Goal: Task Accomplishment & Management: Manage account settings

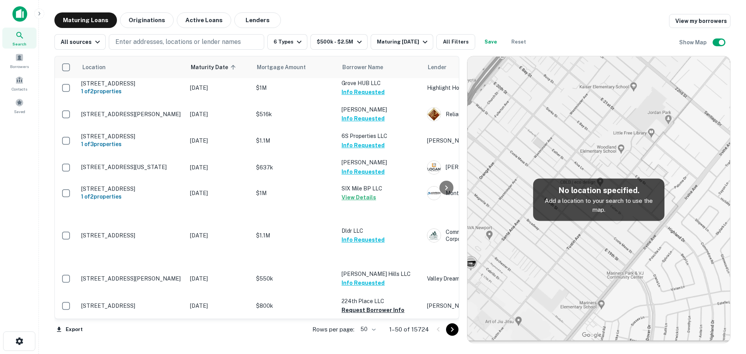
scroll to position [505, 0]
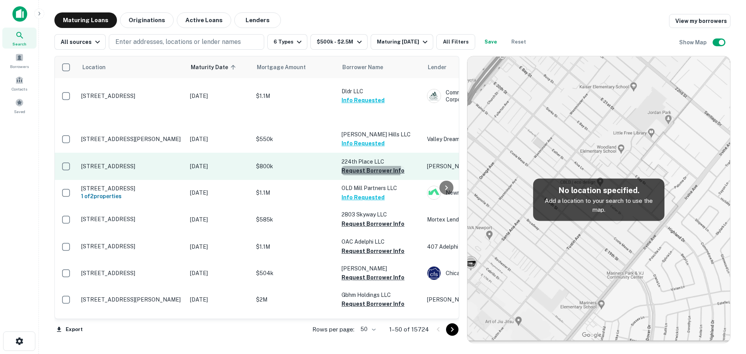
click at [364, 166] on button "Request Borrower Info" at bounding box center [372, 170] width 63 height 9
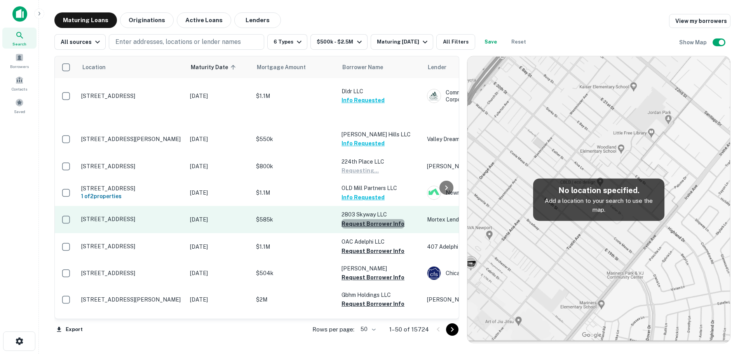
click at [375, 225] on button "Request Borrower Info" at bounding box center [372, 223] width 63 height 9
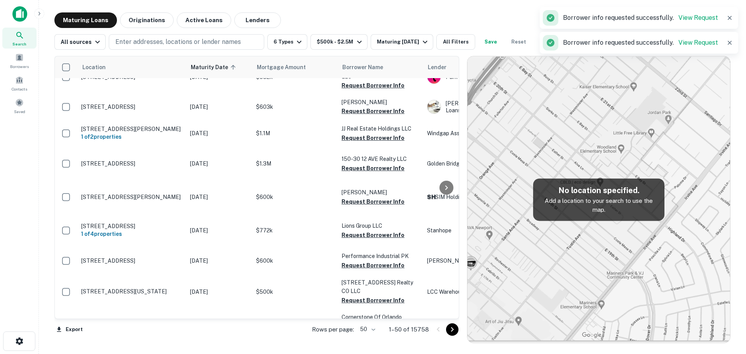
scroll to position [466, 0]
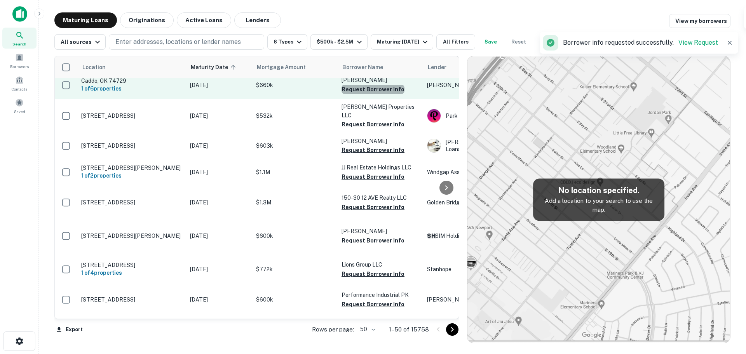
click at [387, 94] on button "Request Borrower Info" at bounding box center [372, 89] width 63 height 9
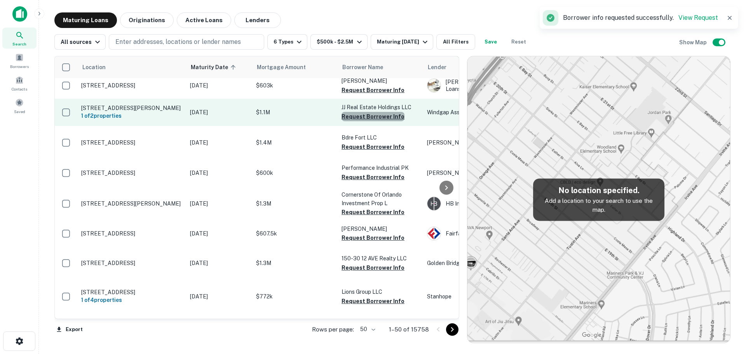
click at [376, 121] on button "Request Borrower Info" at bounding box center [372, 116] width 63 height 9
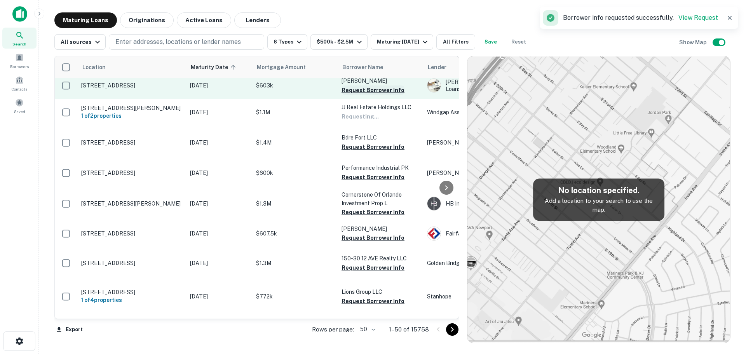
click at [376, 95] on button "Request Borrower Info" at bounding box center [372, 89] width 63 height 9
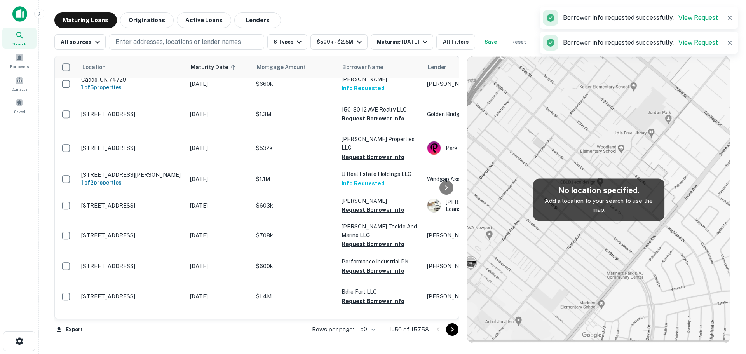
scroll to position [472, 0]
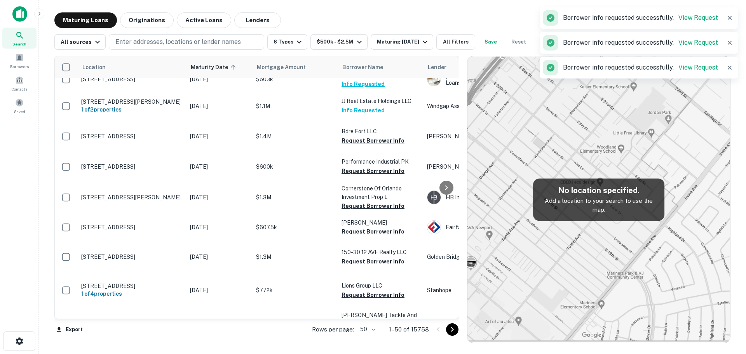
click at [373, 120] on td "JJ Real Estate Holdings LLC Info Requested" at bounding box center [380, 105] width 85 height 27
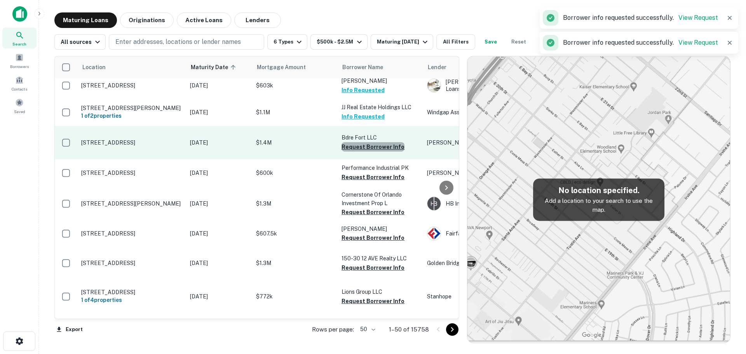
click at [373, 152] on button "Request Borrower Info" at bounding box center [372, 146] width 63 height 9
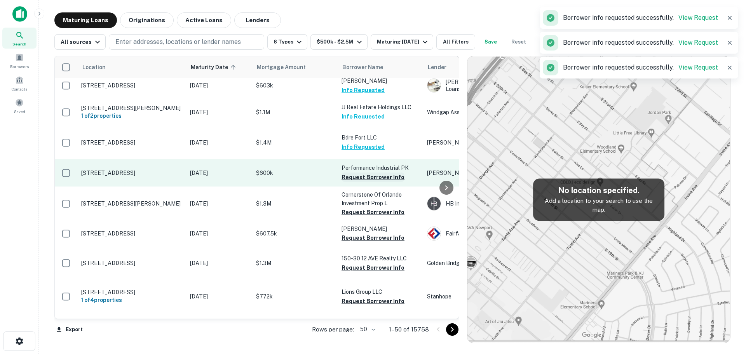
click at [375, 182] on button "Request Borrower Info" at bounding box center [372, 176] width 63 height 9
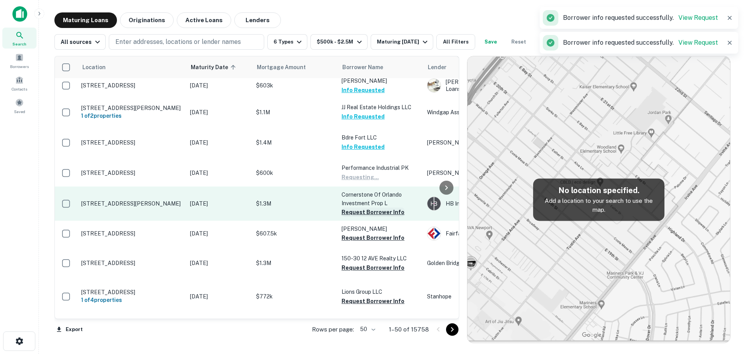
click at [373, 217] on button "Request Borrower Info" at bounding box center [372, 211] width 63 height 9
click at [373, 221] on td "Cornerstone Of Orlando Investment Prop L Requesting..." at bounding box center [380, 203] width 85 height 34
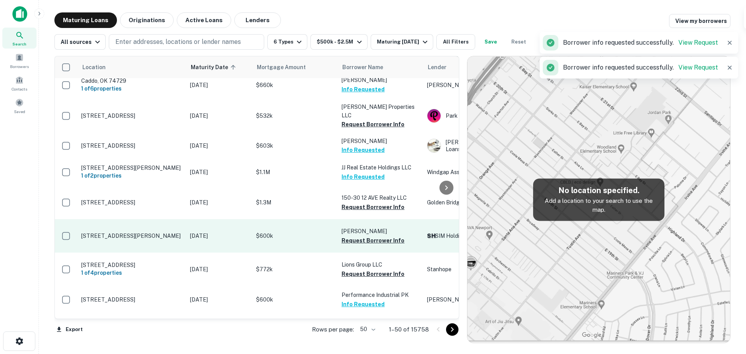
click at [367, 253] on td "[PERSON_NAME] Request Borrower Info" at bounding box center [380, 235] width 85 height 33
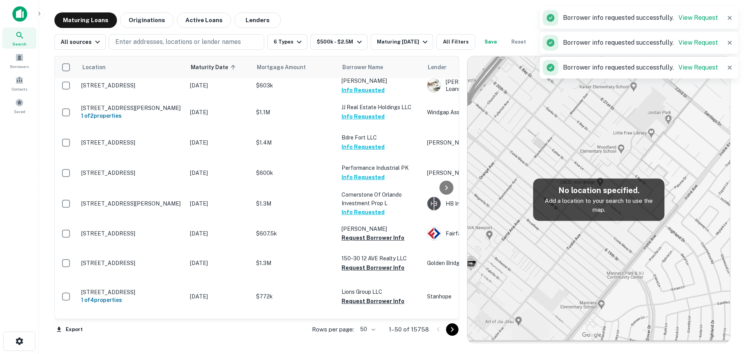
click at [371, 217] on button "Info Requested" at bounding box center [362, 211] width 43 height 9
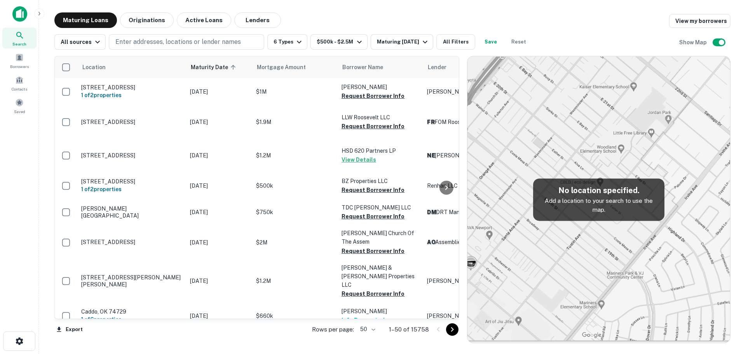
scroll to position [466, 0]
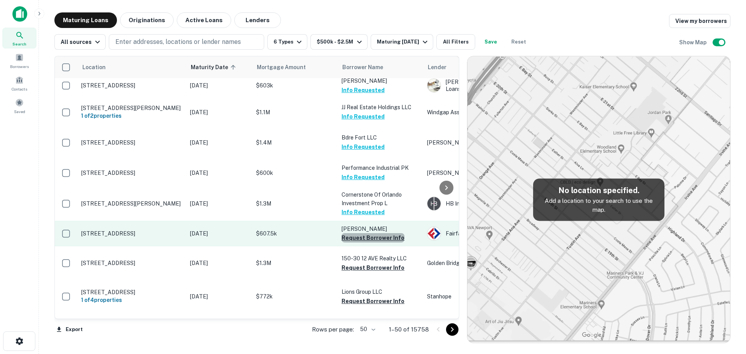
click at [372, 242] on button "Request Borrower Info" at bounding box center [372, 237] width 63 height 9
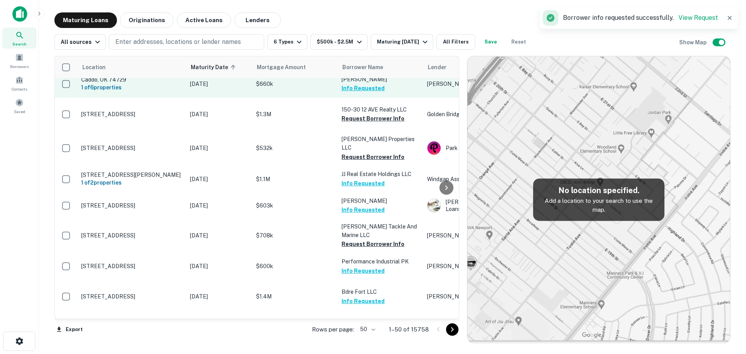
scroll to position [472, 0]
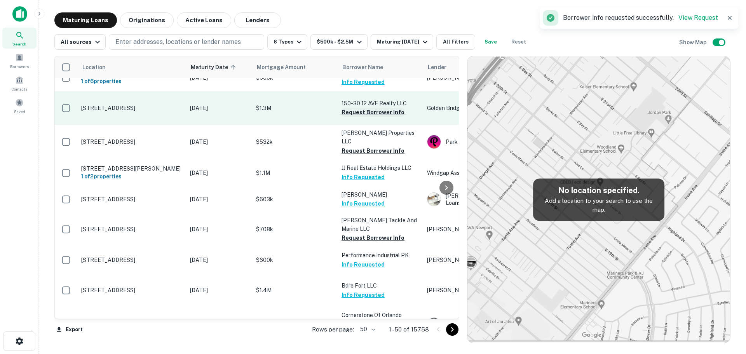
click at [365, 117] on button "Request Borrower Info" at bounding box center [372, 112] width 63 height 9
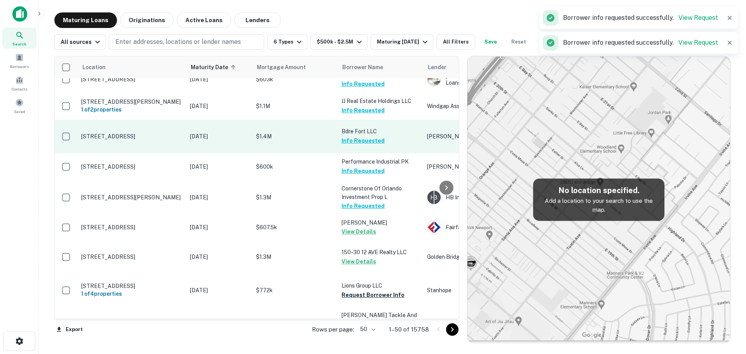
scroll to position [466, 0]
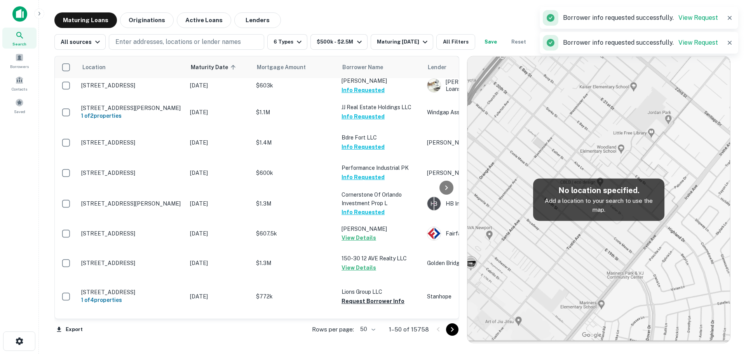
click at [385, 65] on button "Request Borrower Info" at bounding box center [372, 60] width 63 height 9
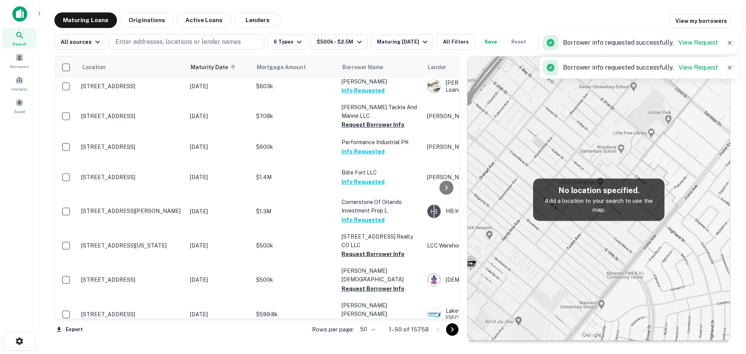
scroll to position [622, 0]
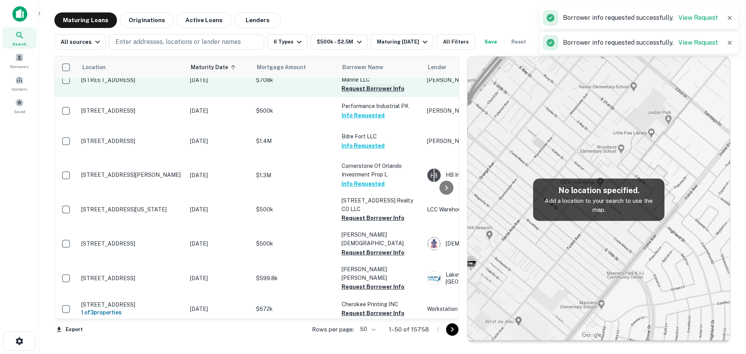
click at [378, 93] on button "Request Borrower Info" at bounding box center [372, 88] width 63 height 9
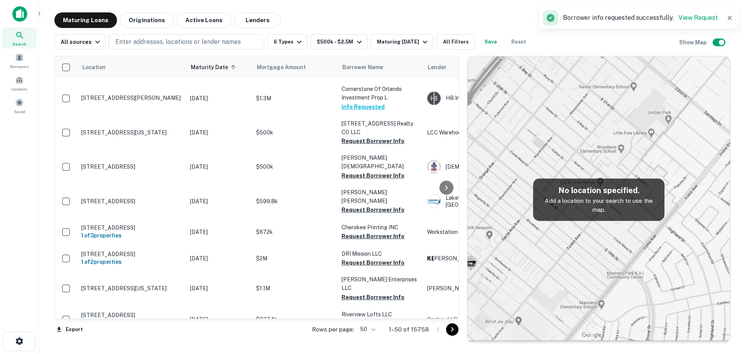
scroll to position [699, 0]
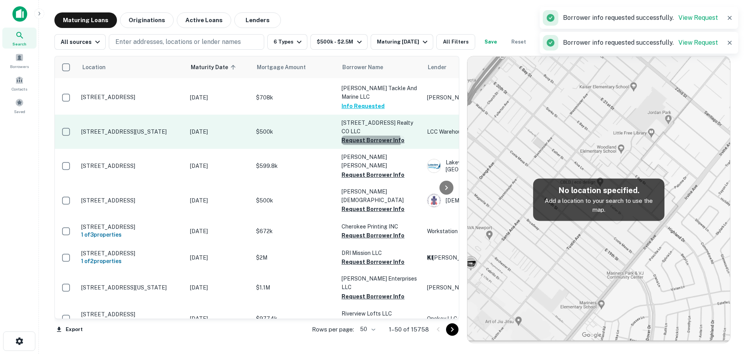
click at [361, 145] on button "Request Borrower Info" at bounding box center [372, 140] width 63 height 9
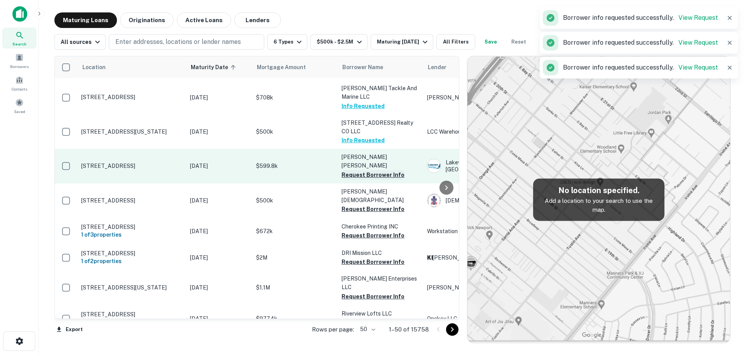
click at [356, 179] on button "Request Borrower Info" at bounding box center [372, 174] width 63 height 9
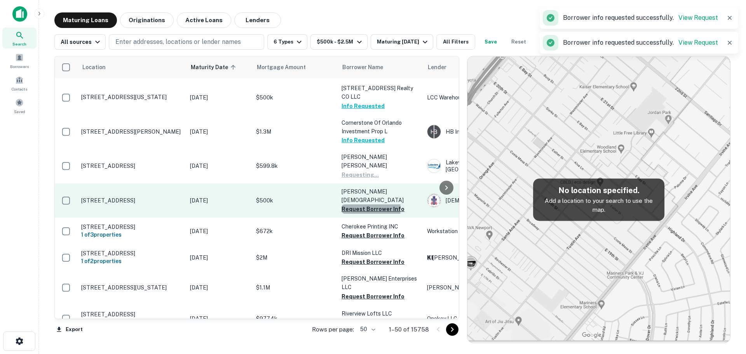
click at [357, 214] on button "Request Borrower Info" at bounding box center [372, 208] width 63 height 9
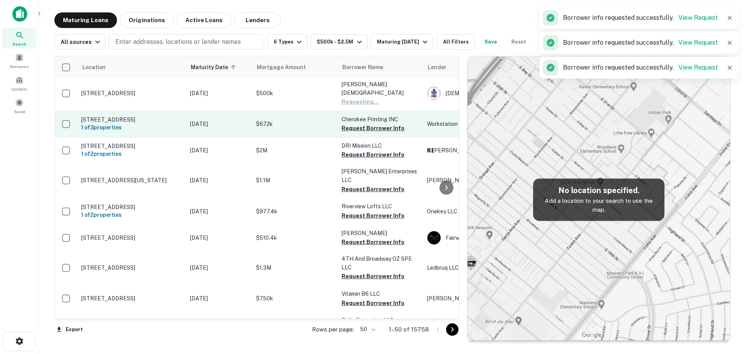
scroll to position [816, 0]
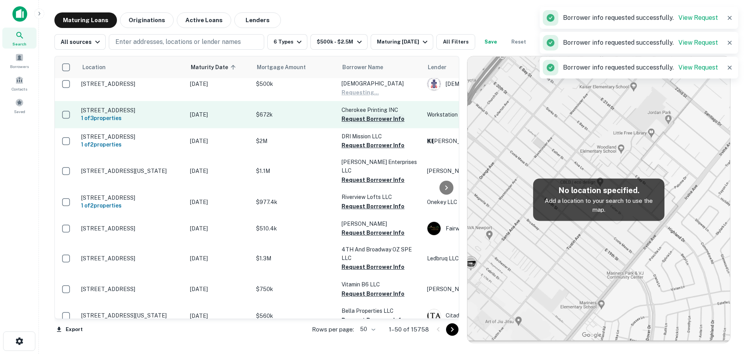
click at [369, 124] on button "Request Borrower Info" at bounding box center [372, 118] width 63 height 9
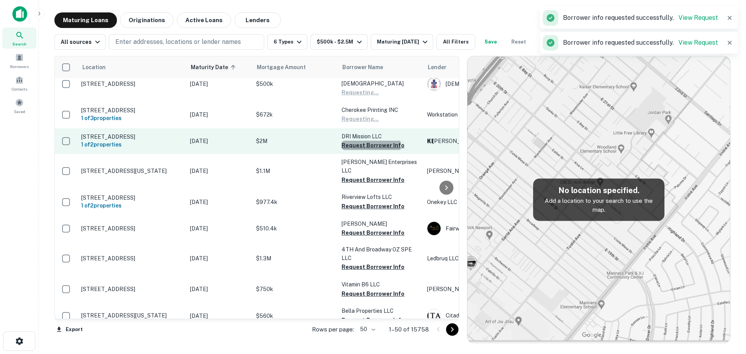
click at [365, 150] on button "Request Borrower Info" at bounding box center [372, 145] width 63 height 9
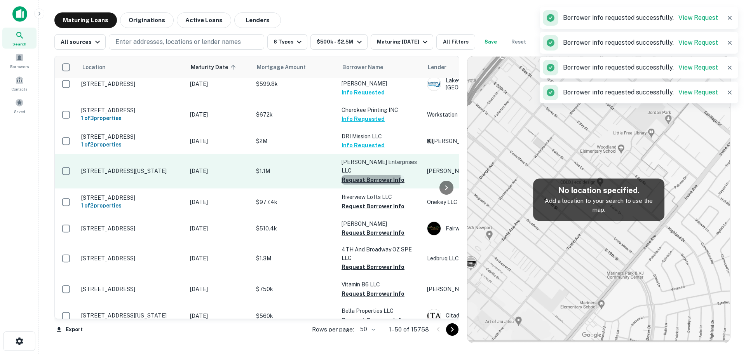
click at [362, 185] on button "Request Borrower Info" at bounding box center [372, 179] width 63 height 9
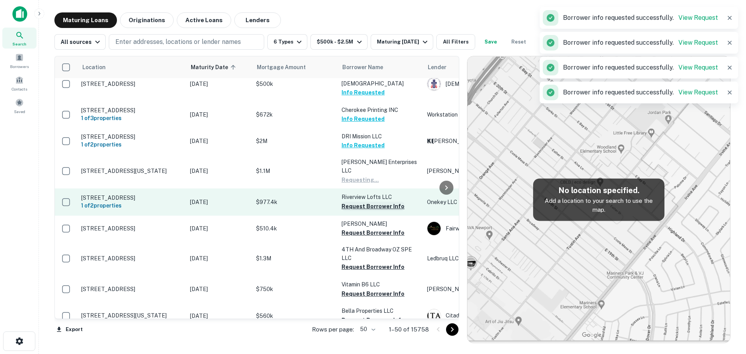
click at [364, 211] on button "Request Borrower Info" at bounding box center [372, 206] width 63 height 9
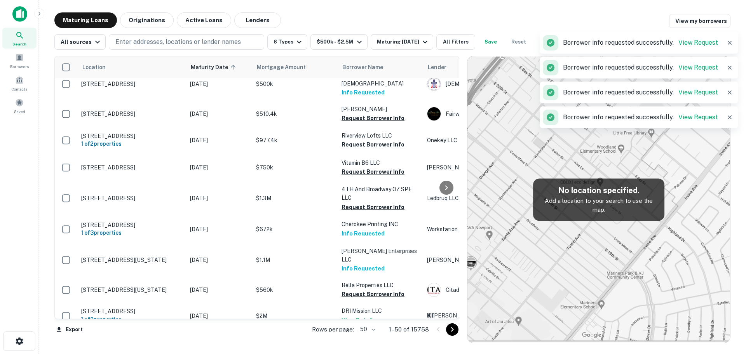
scroll to position [894, 0]
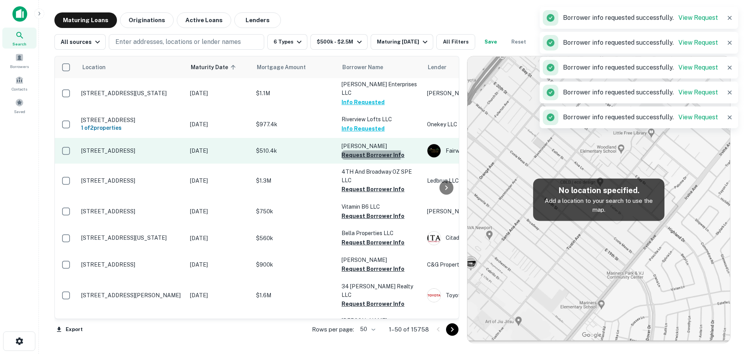
click at [371, 160] on button "Request Borrower Info" at bounding box center [372, 154] width 63 height 9
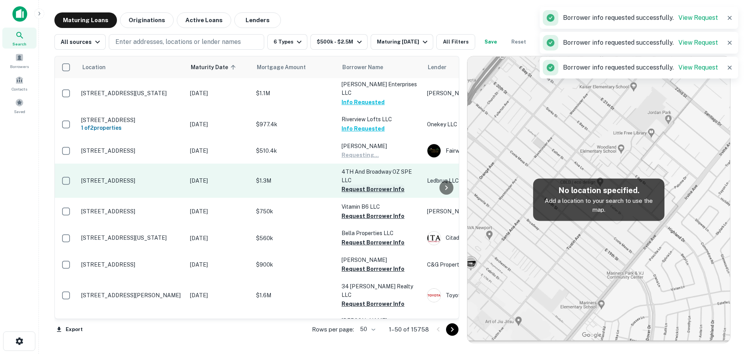
click at [368, 194] on button "Request Borrower Info" at bounding box center [372, 189] width 63 height 9
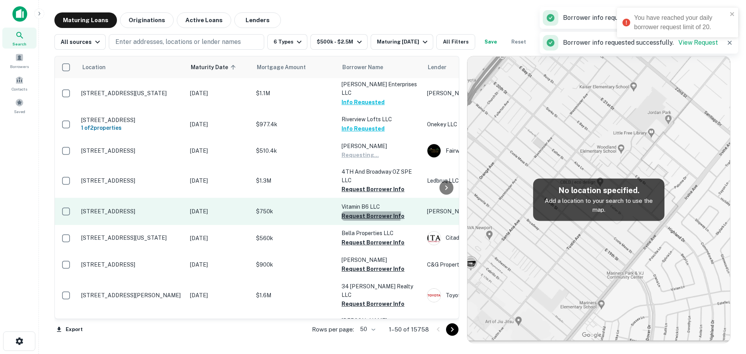
click at [366, 221] on button "Request Borrower Info" at bounding box center [372, 215] width 63 height 9
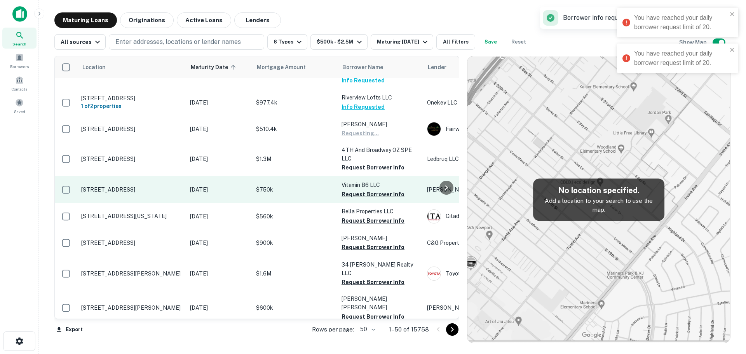
scroll to position [971, 0]
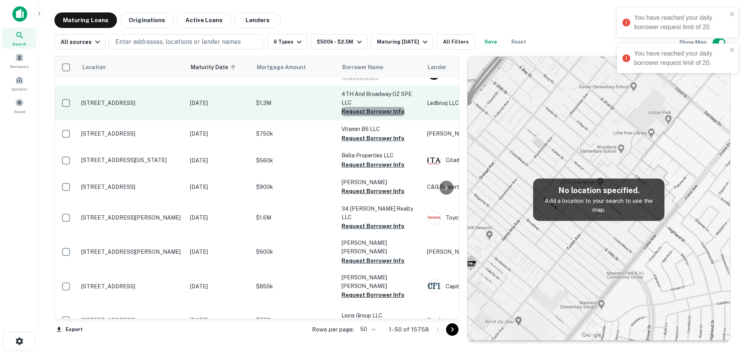
click at [382, 116] on button "Request Borrower Info" at bounding box center [372, 111] width 63 height 9
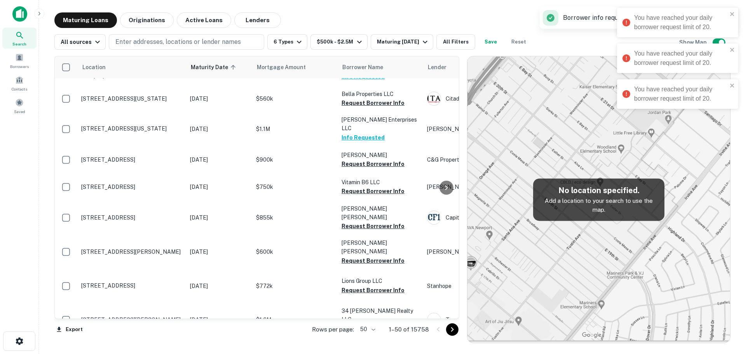
click at [380, 142] on button "Info Requested" at bounding box center [362, 137] width 43 height 9
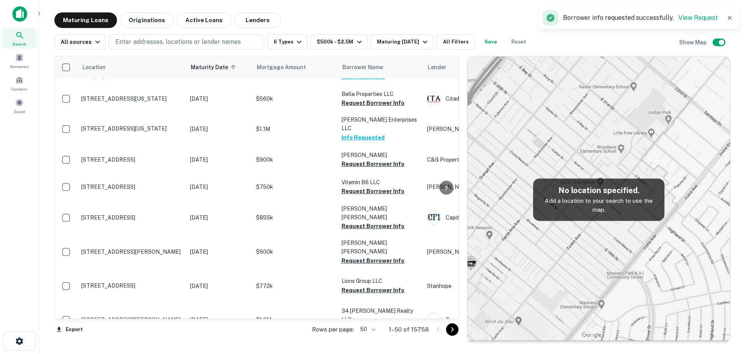
click at [386, 55] on button "Request Borrower Info" at bounding box center [372, 49] width 63 height 9
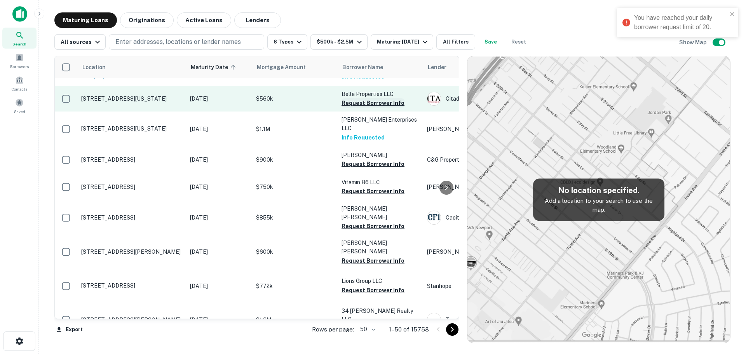
scroll to position [777, 0]
